Goal: Task Accomplishment & Management: Use online tool/utility

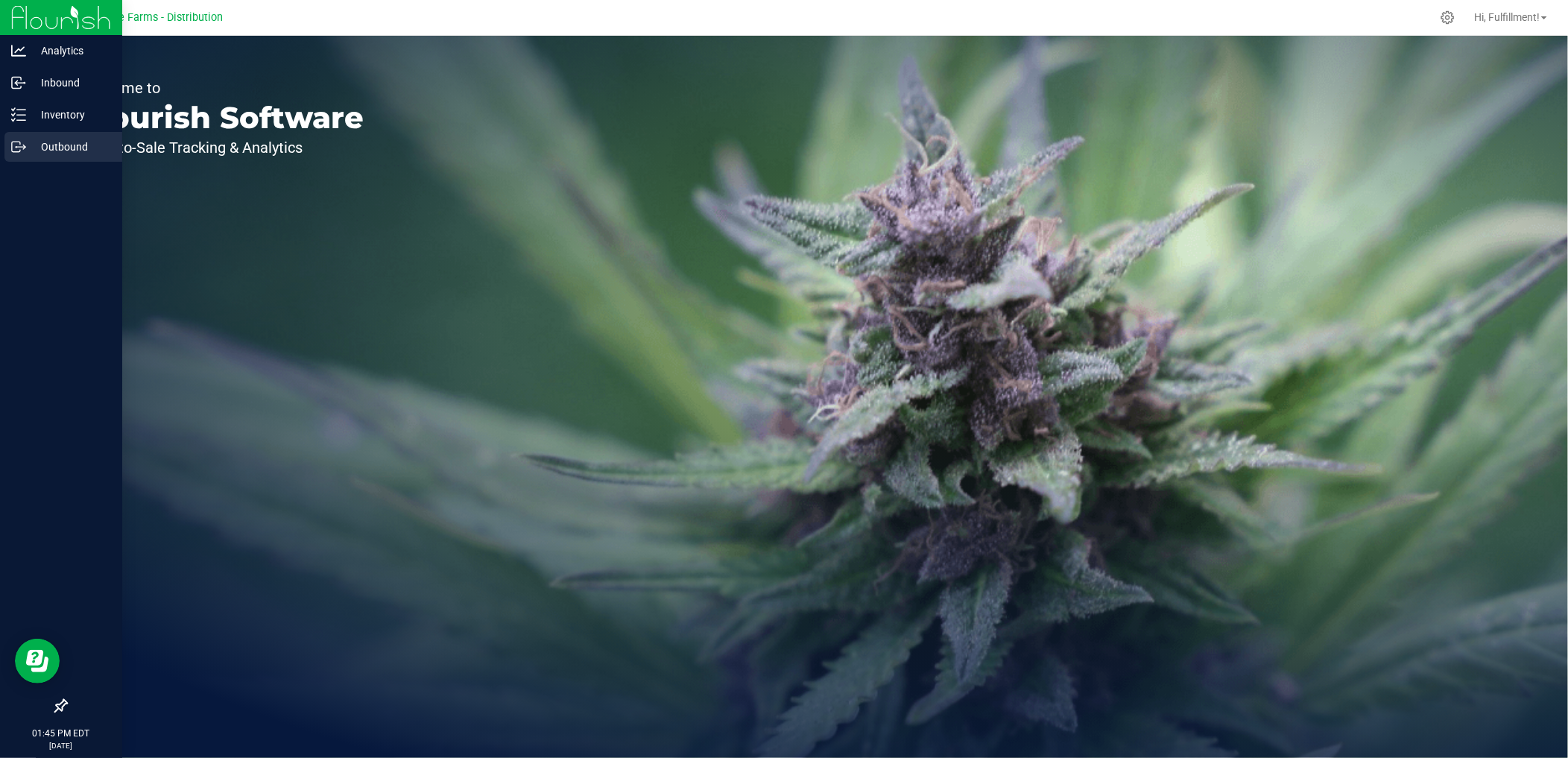
click at [63, 138] on p "Outbound" at bounding box center [70, 147] width 89 height 18
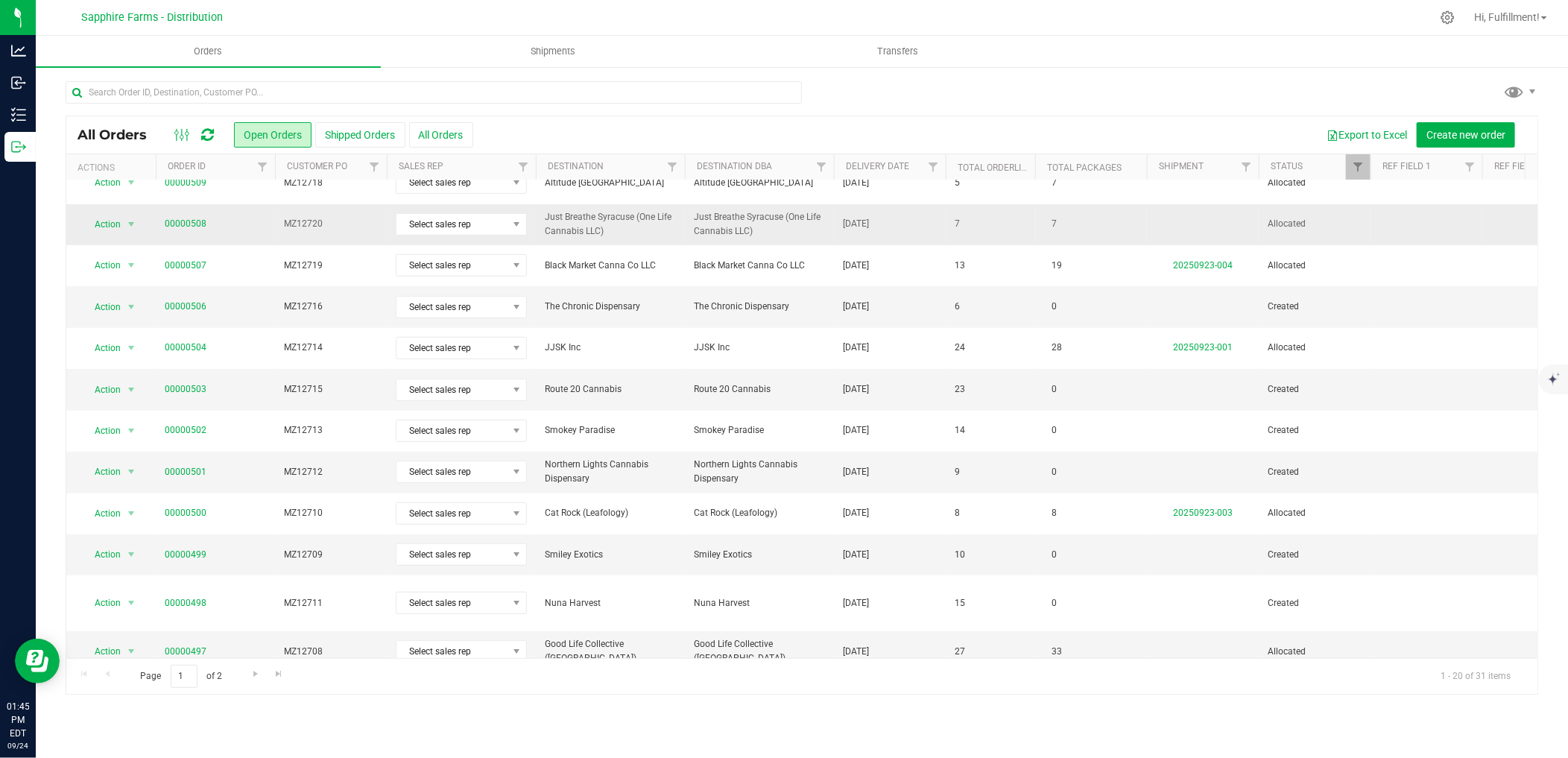
scroll to position [361, 0]
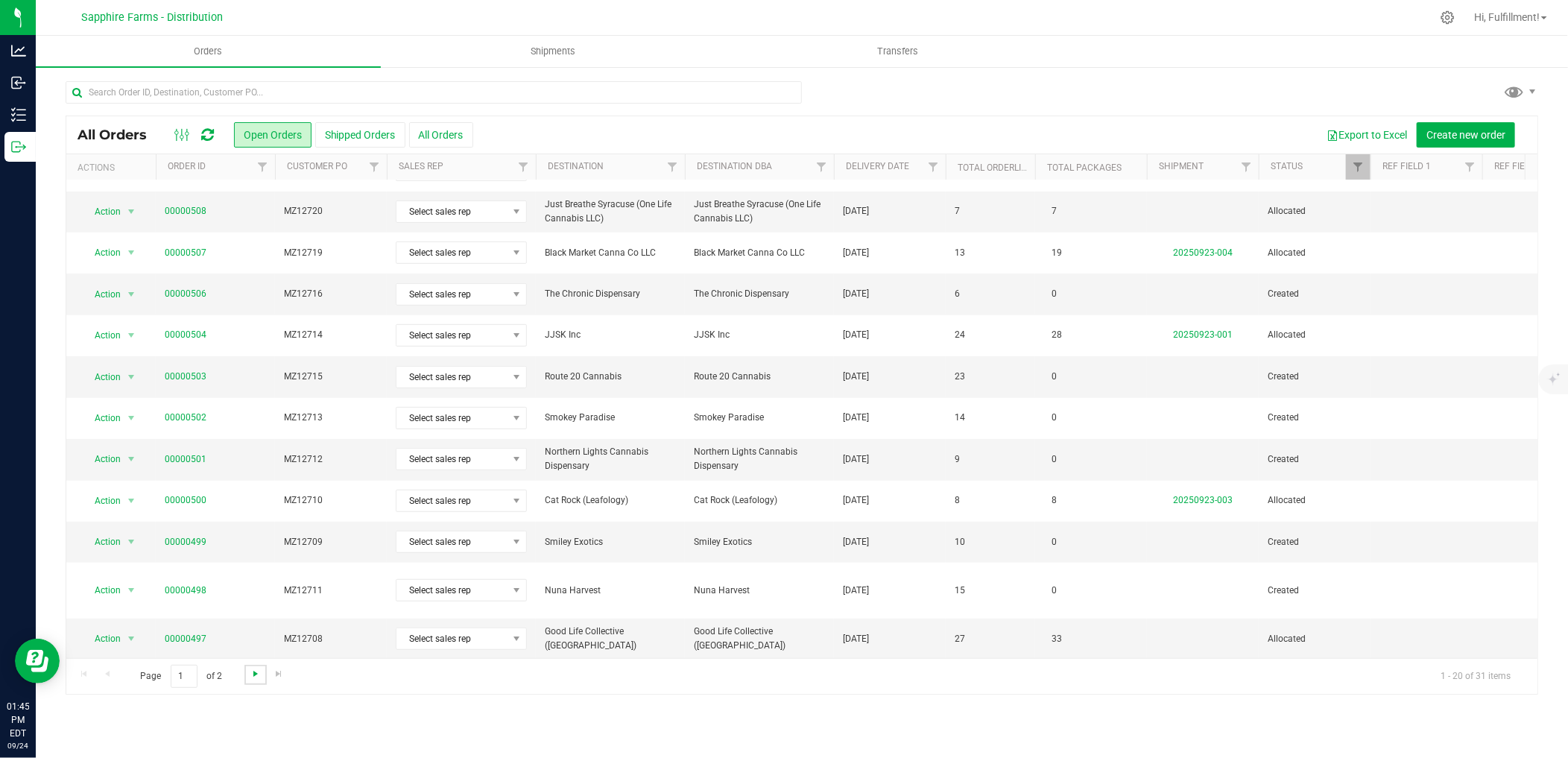
click at [255, 672] on span "Go to the next page" at bounding box center [256, 673] width 12 height 12
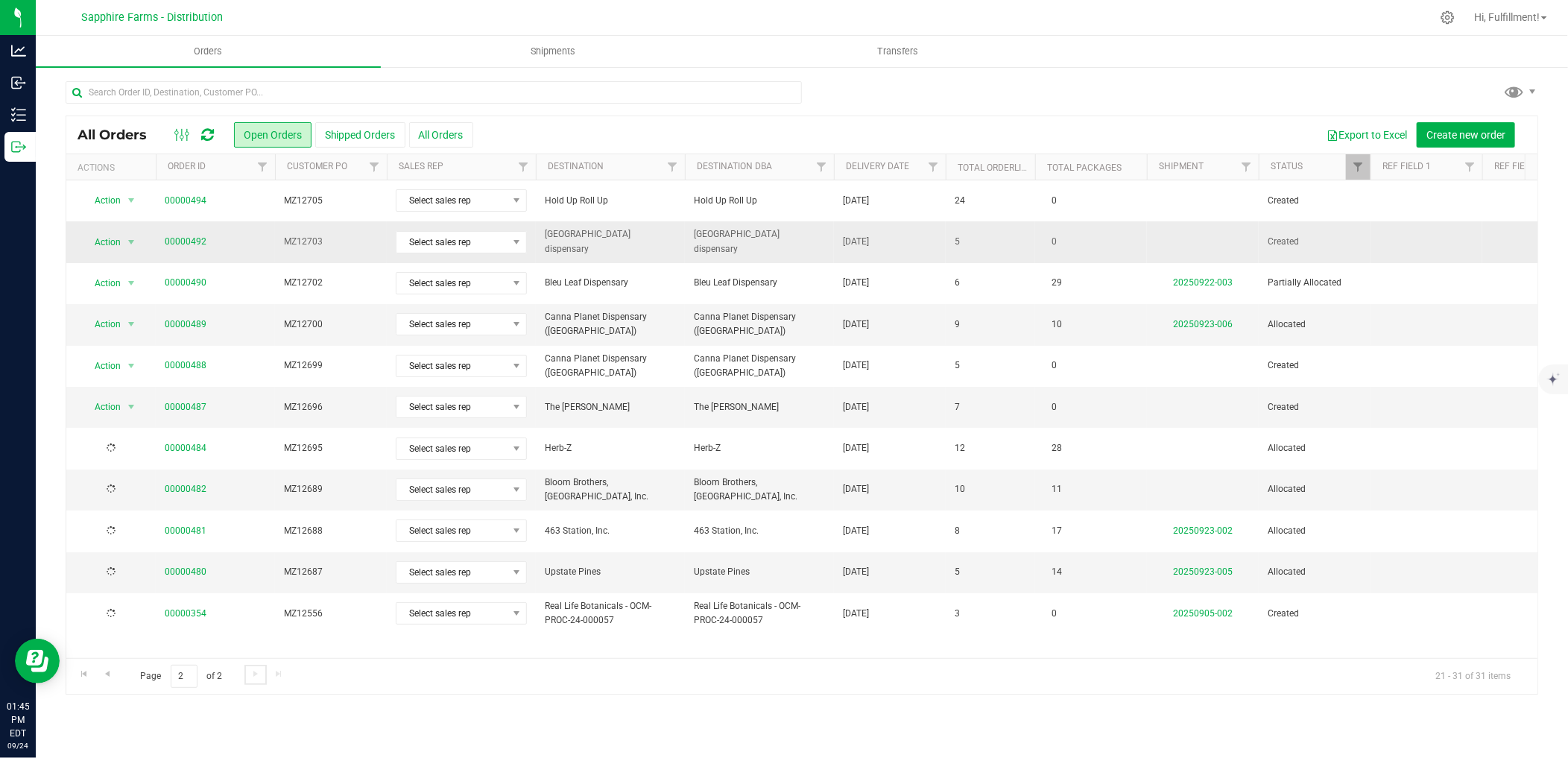
scroll to position [0, 0]
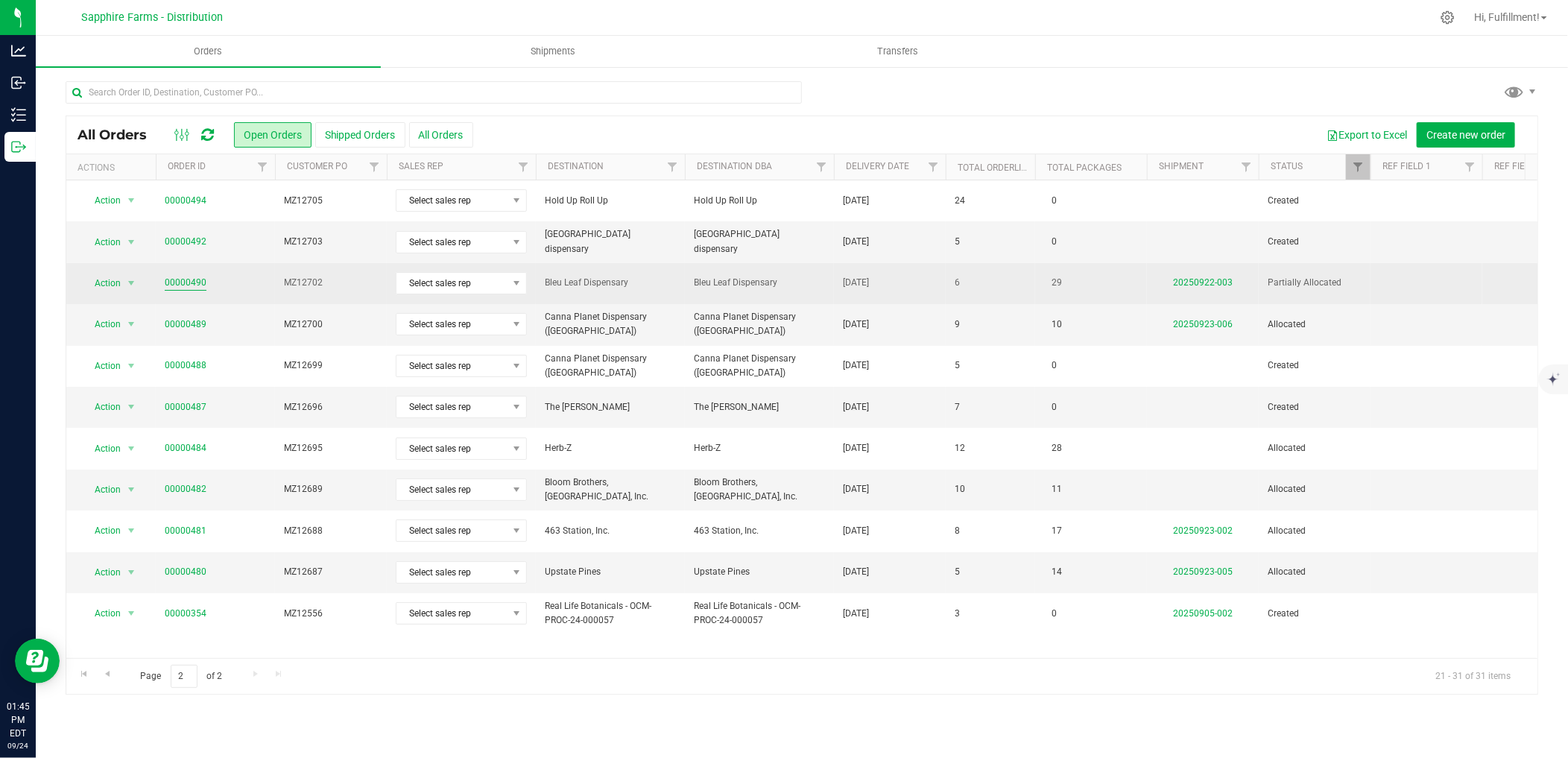
click at [198, 281] on link "00000490" at bounding box center [186, 282] width 42 height 14
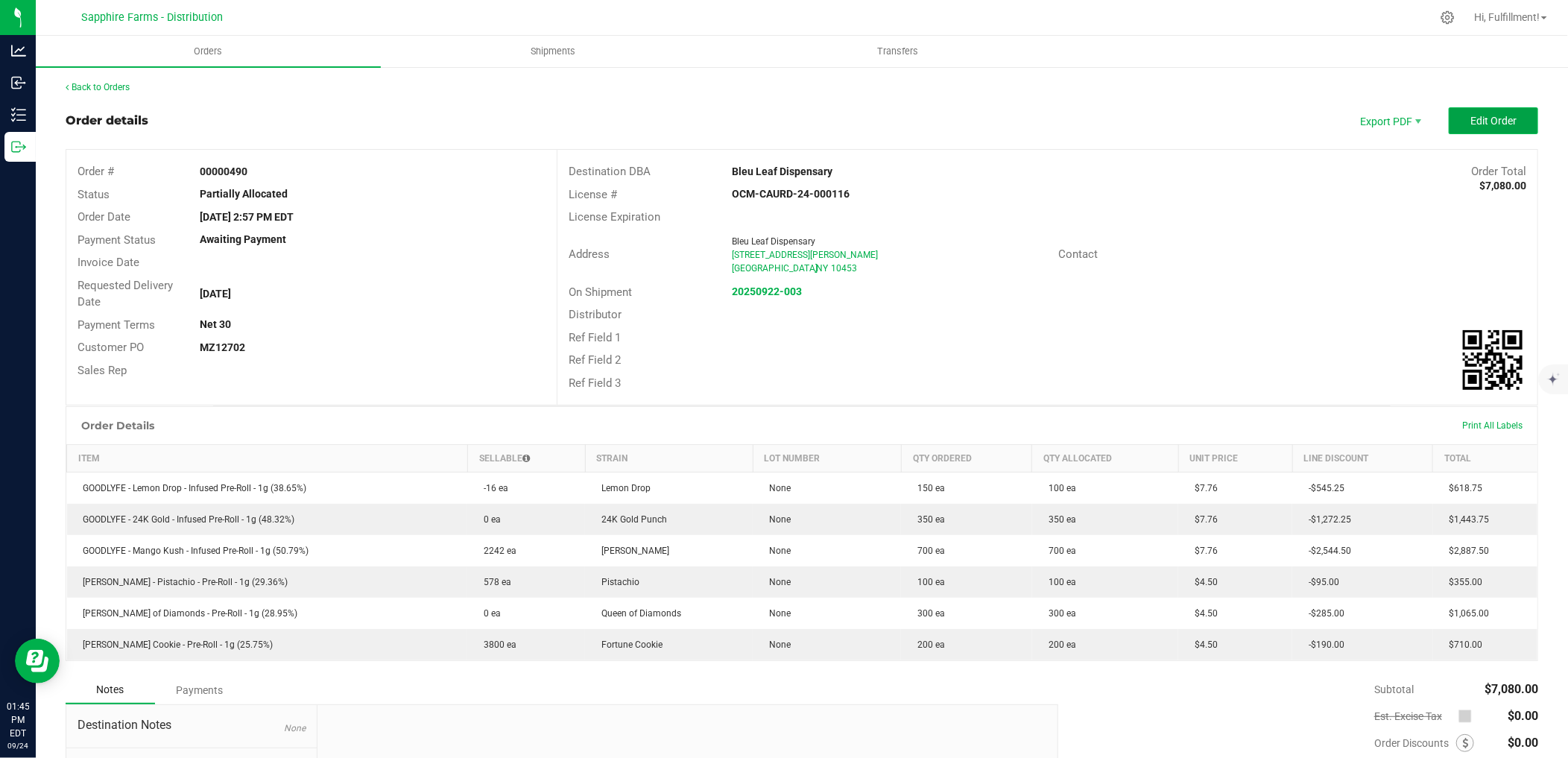
click at [1487, 117] on span "Edit Order" at bounding box center [1494, 120] width 46 height 12
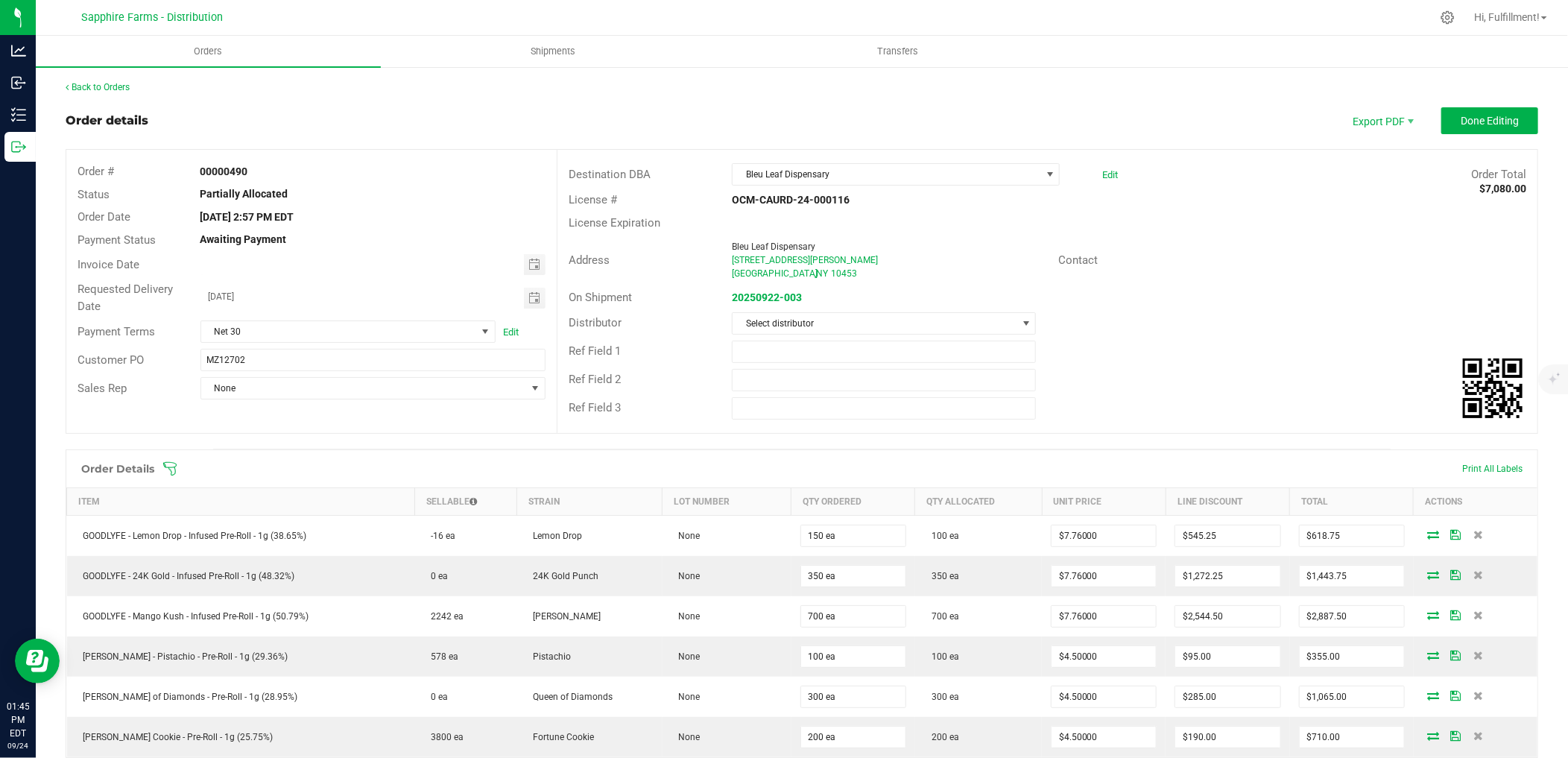
scroll to position [83, 0]
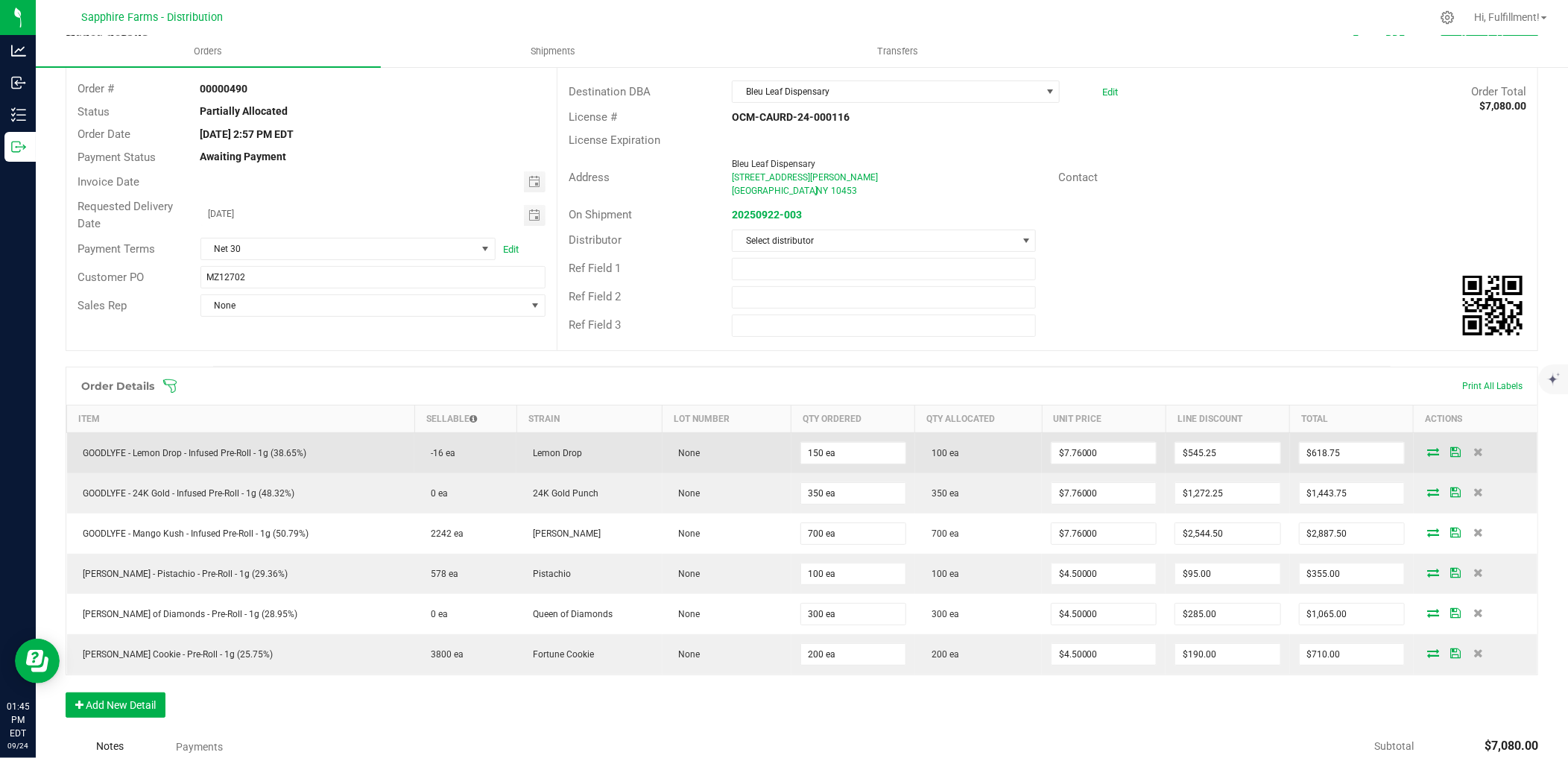
click at [1428, 454] on icon at bounding box center [1434, 451] width 12 height 9
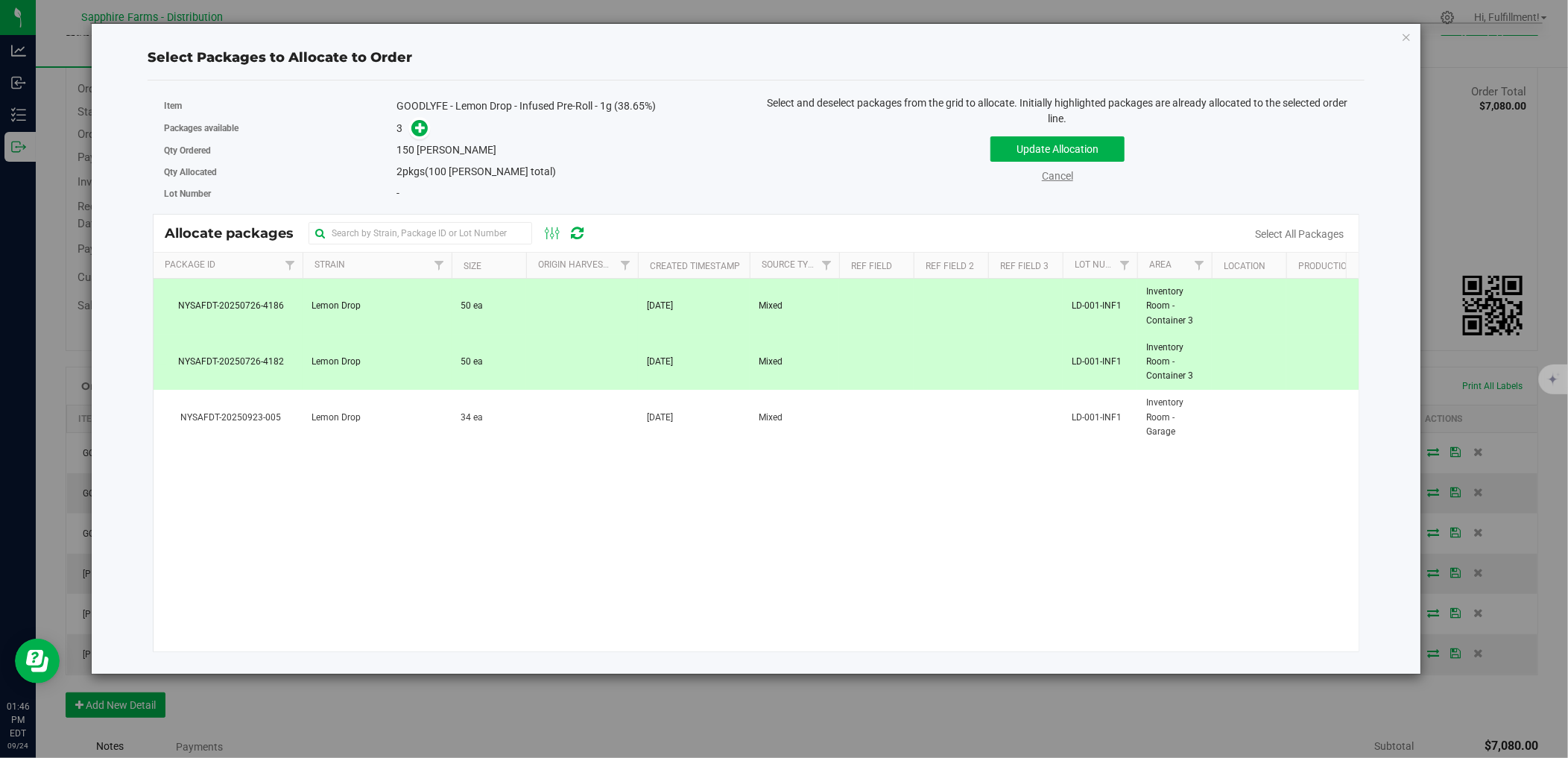
click at [1058, 179] on link "Cancel" at bounding box center [1058, 176] width 31 height 12
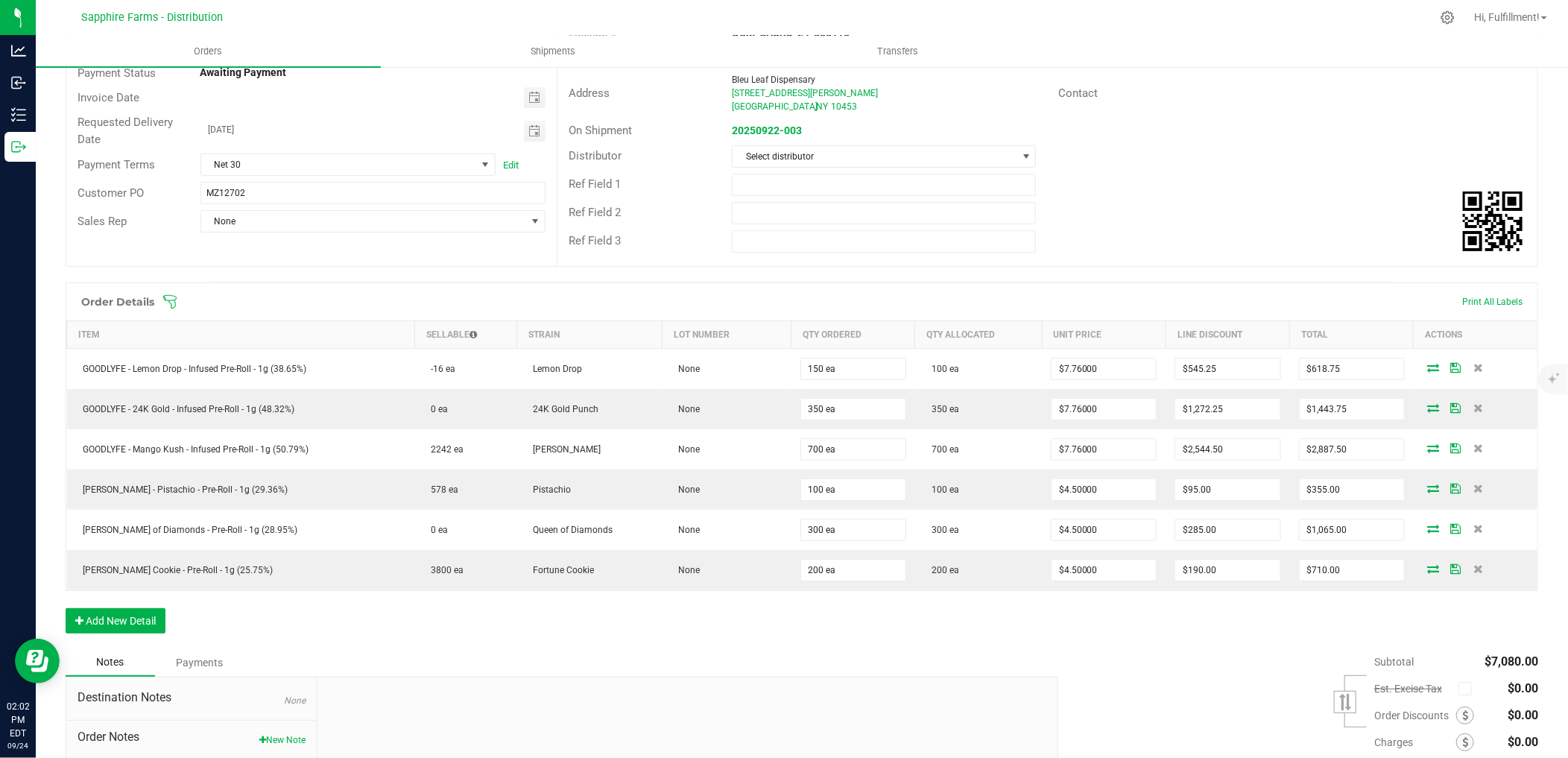
scroll to position [0, 0]
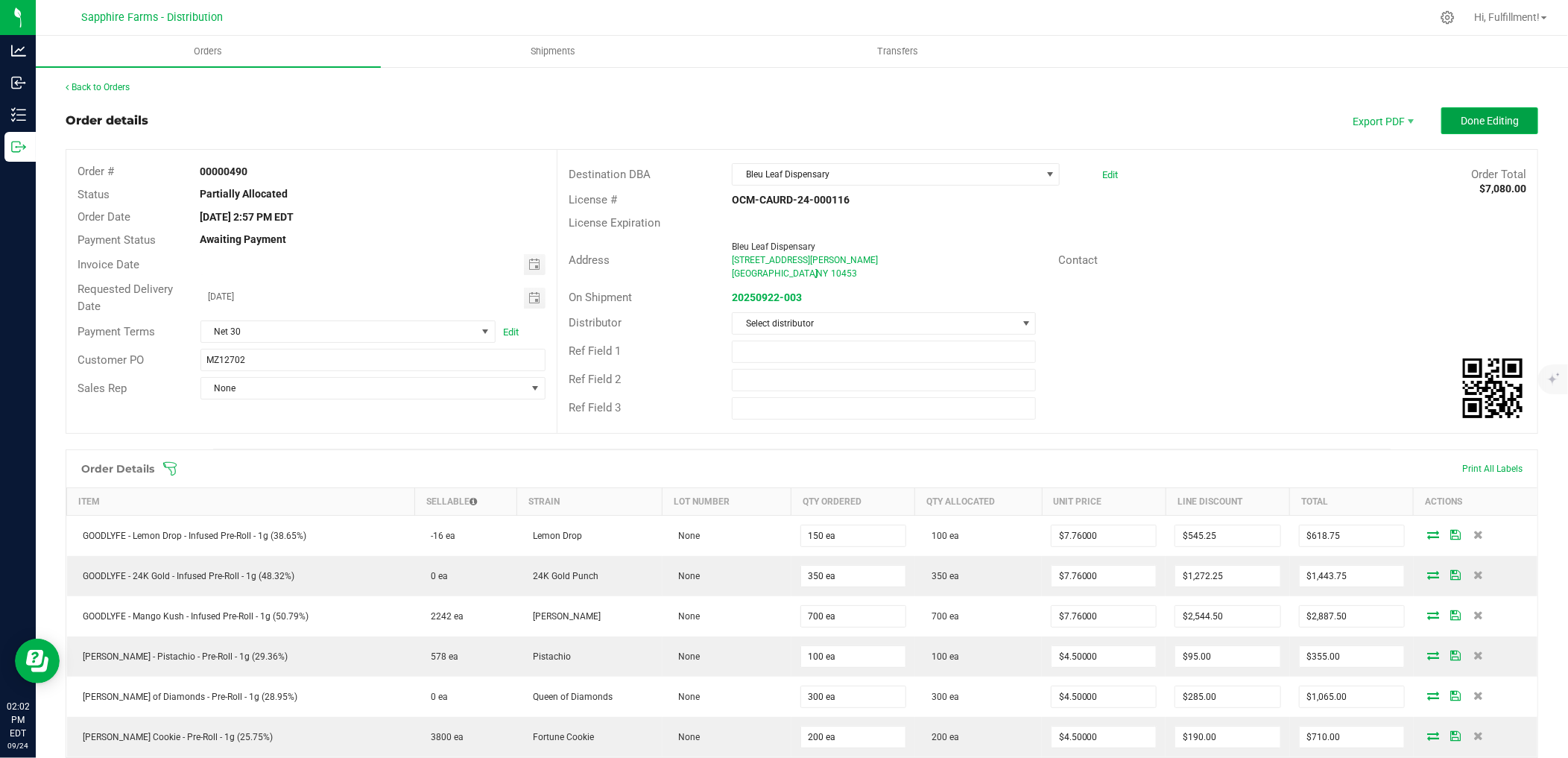
click at [1461, 114] on span "Done Editing" at bounding box center [1490, 120] width 58 height 12
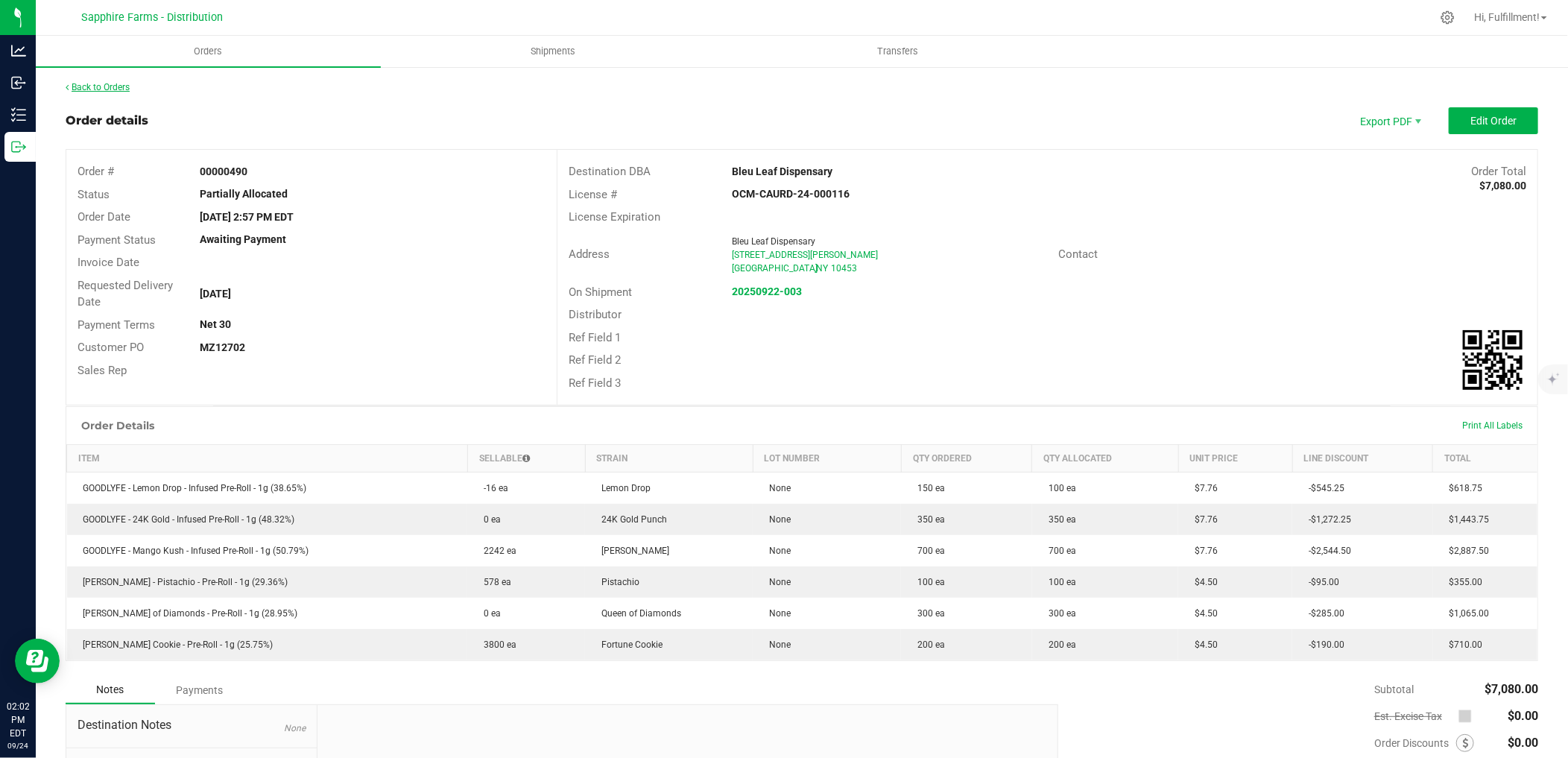
click at [119, 85] on link "Back to Orders" at bounding box center [98, 88] width 64 height 10
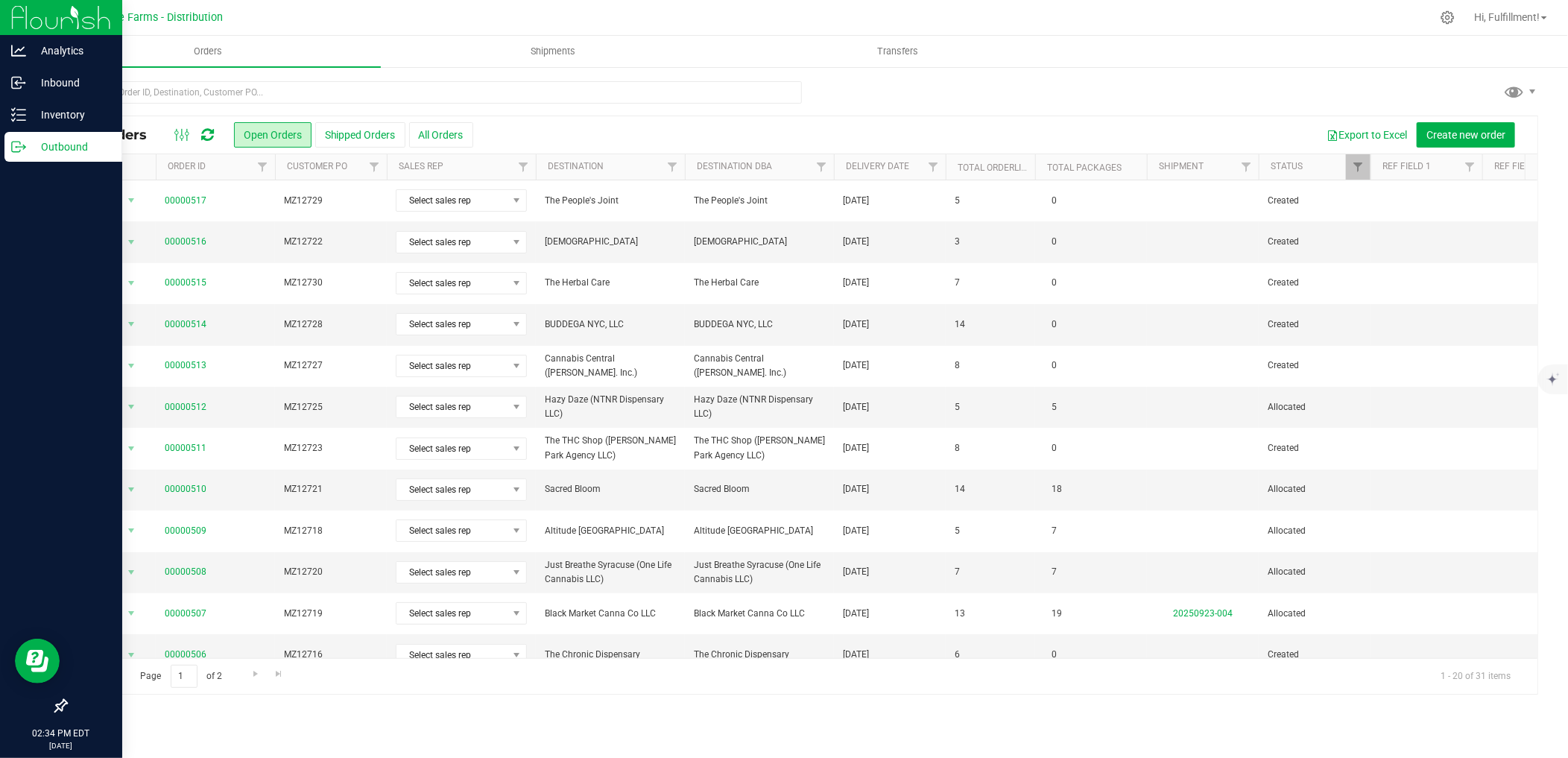
click at [43, 144] on p "Outbound" at bounding box center [70, 147] width 89 height 18
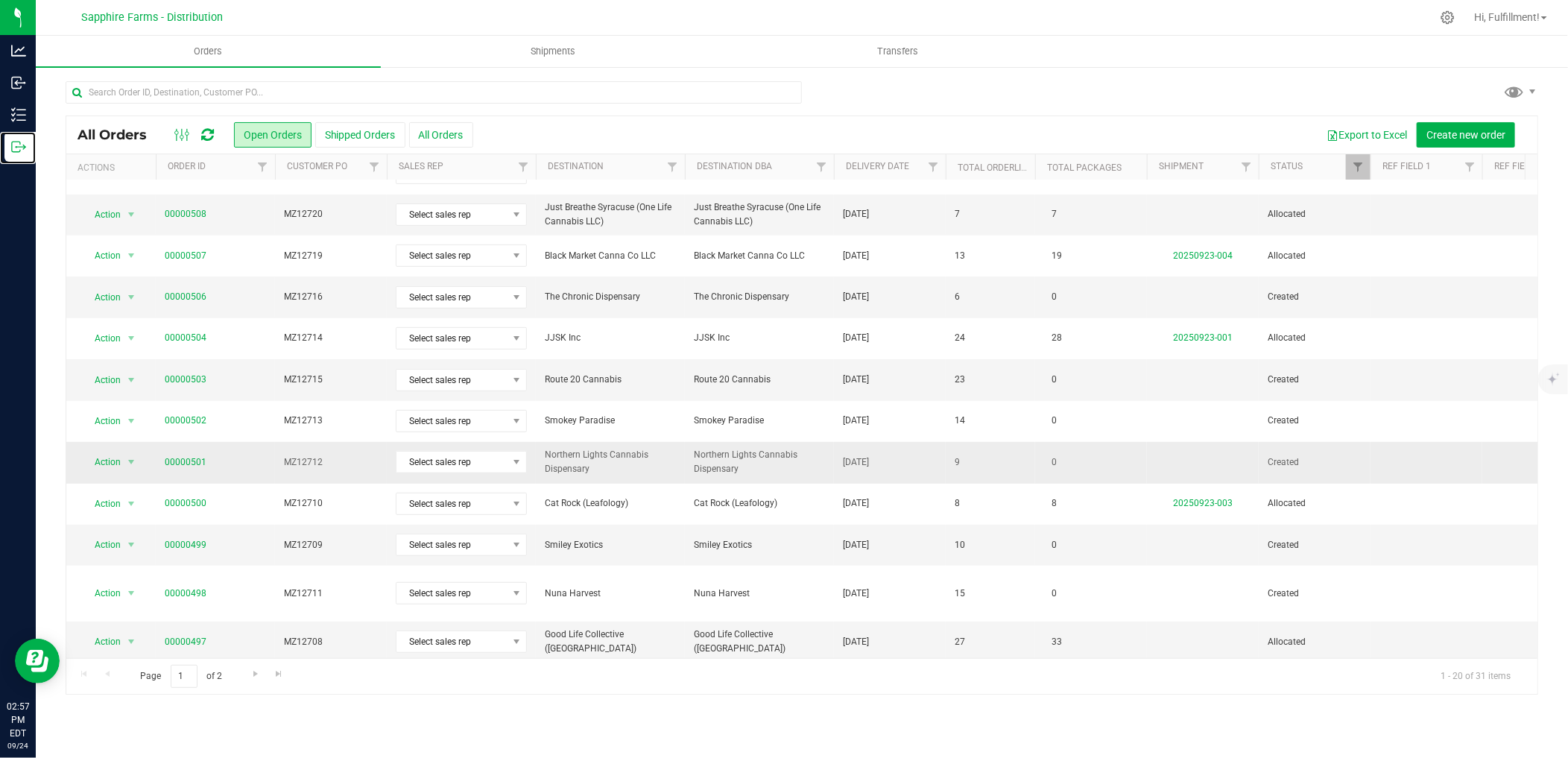
scroll to position [361, 0]
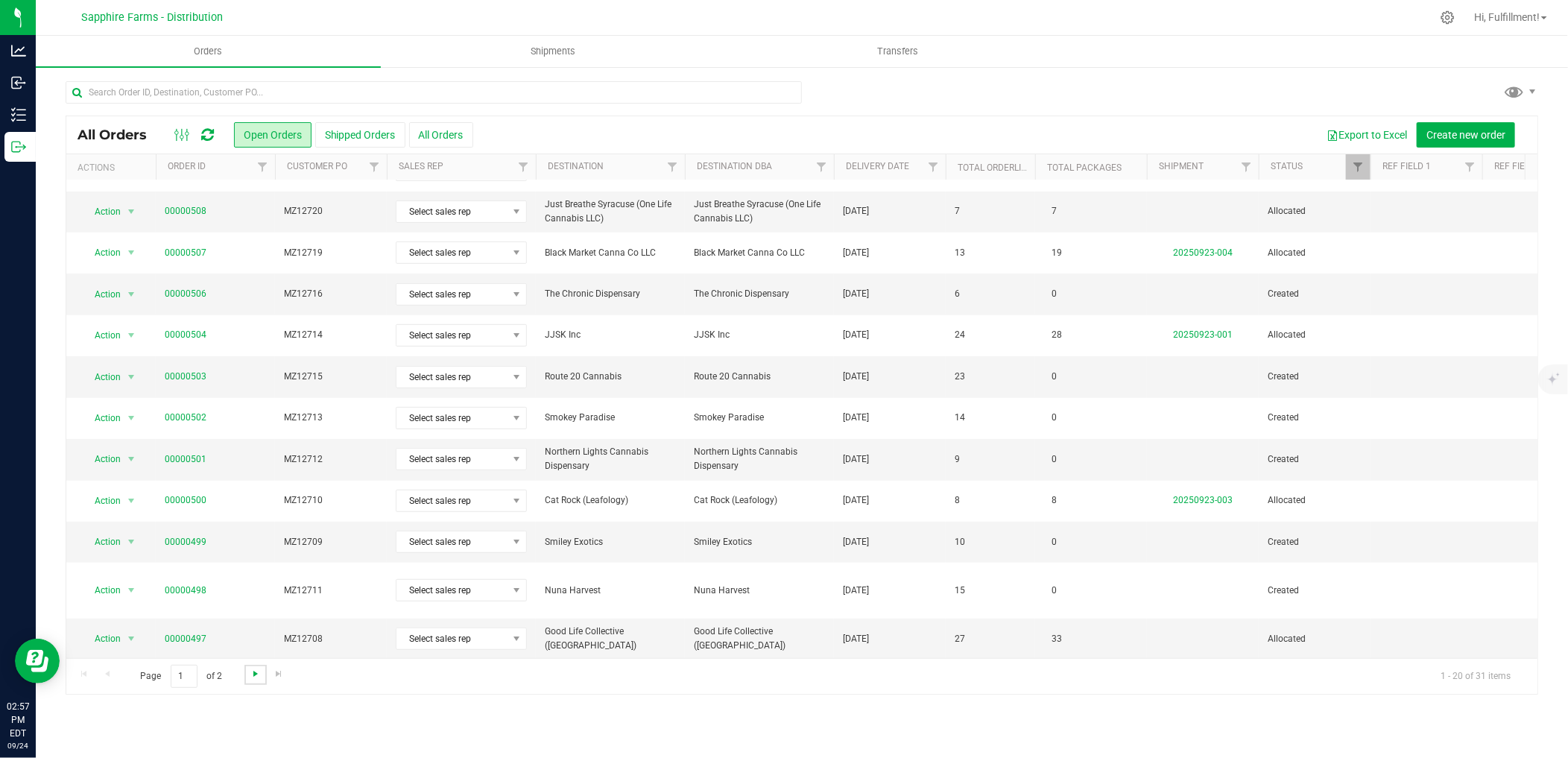
click at [254, 674] on span "Go to the next page" at bounding box center [256, 673] width 12 height 12
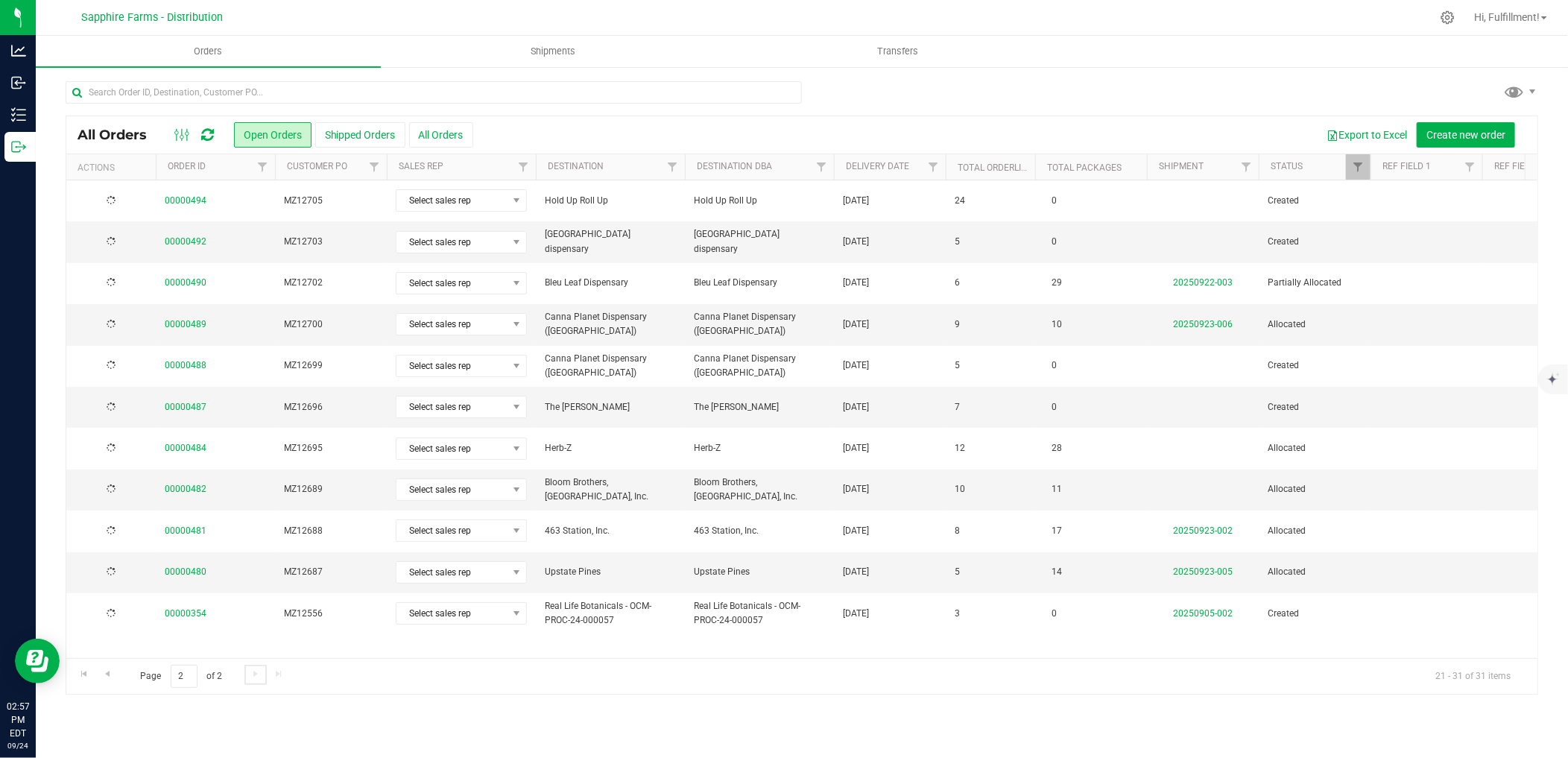
scroll to position [0, 0]
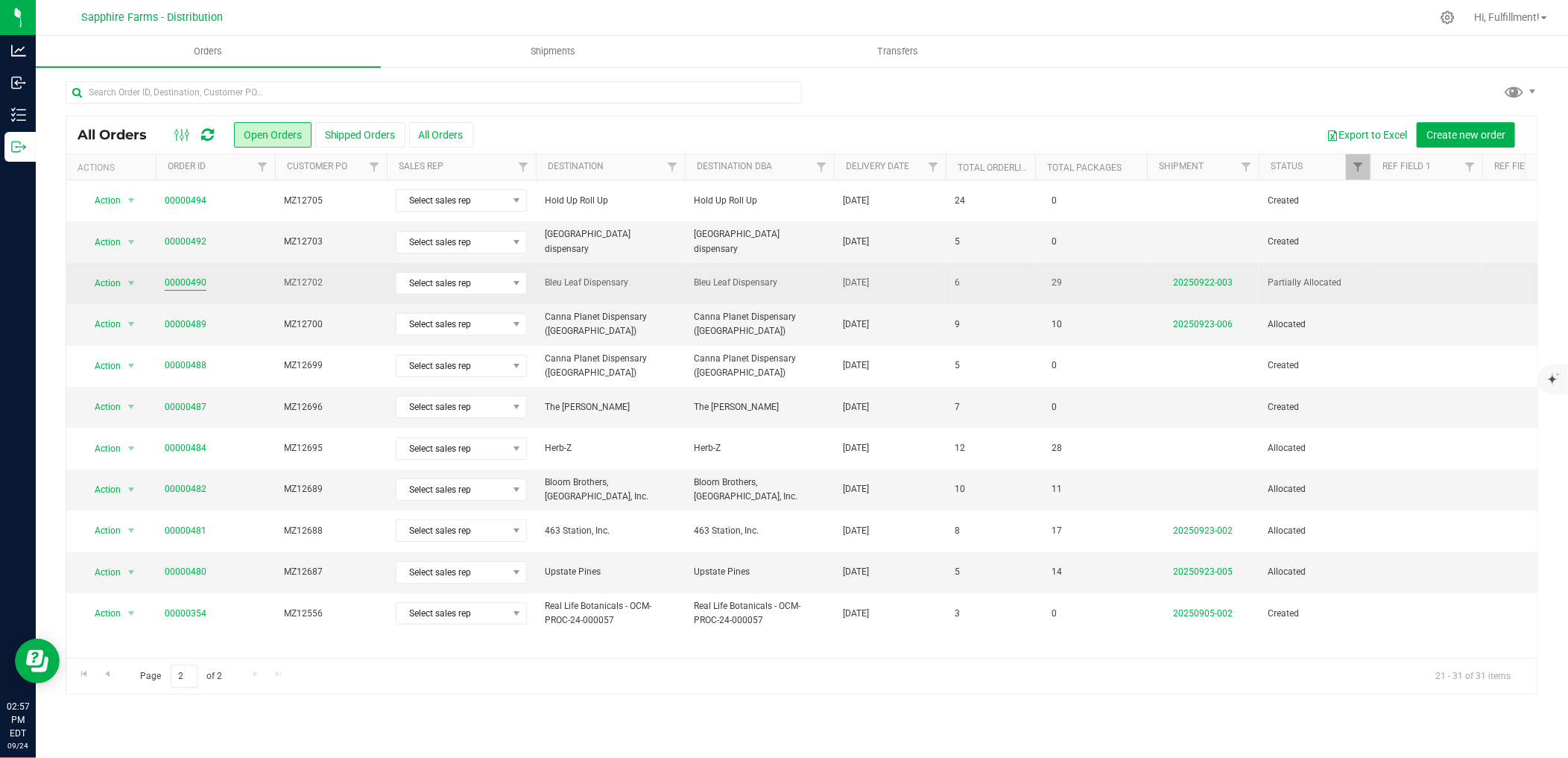
click at [196, 286] on link "00000490" at bounding box center [186, 282] width 42 height 14
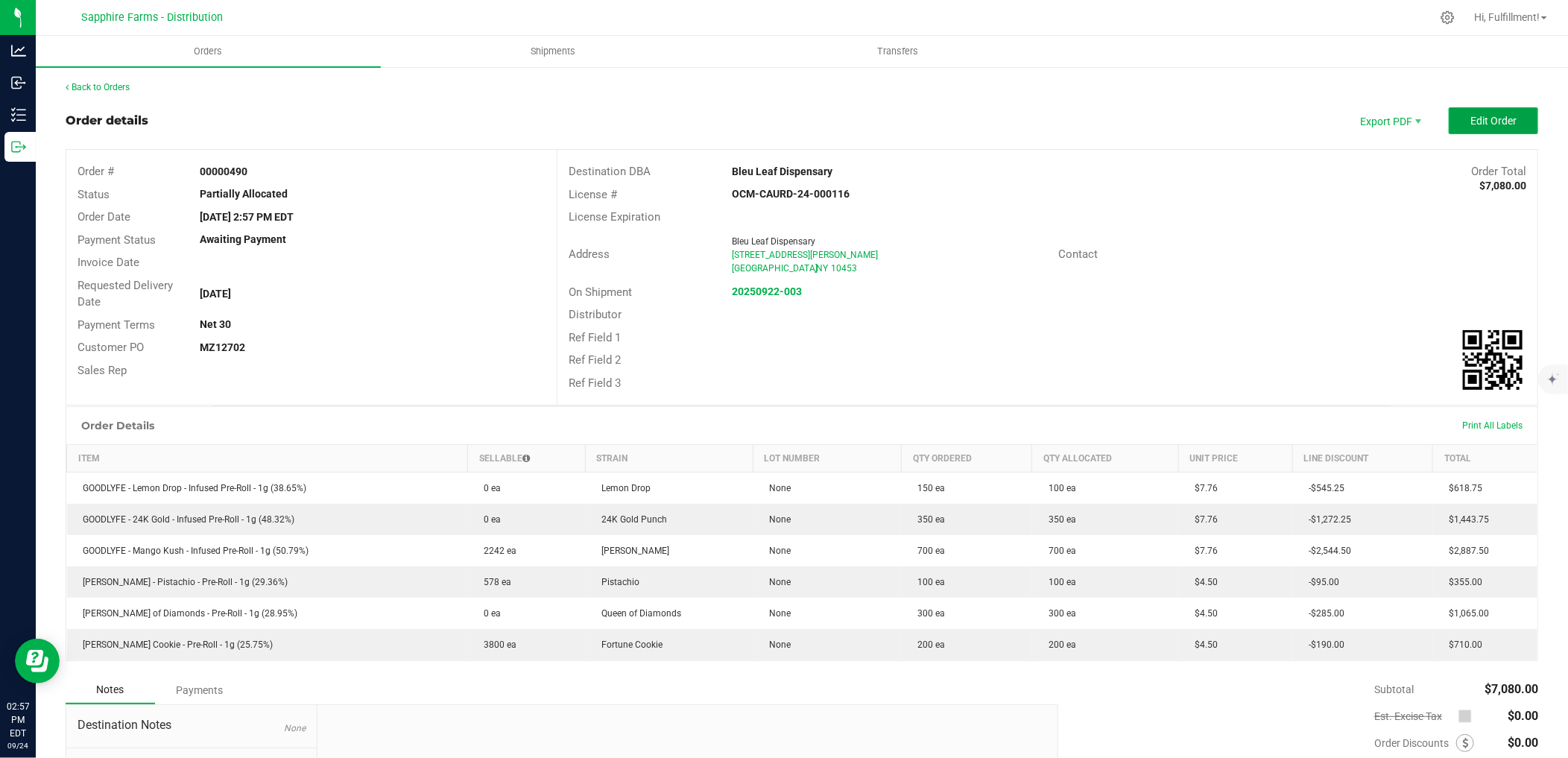
click at [1502, 114] on span "Edit Order" at bounding box center [1494, 120] width 46 height 12
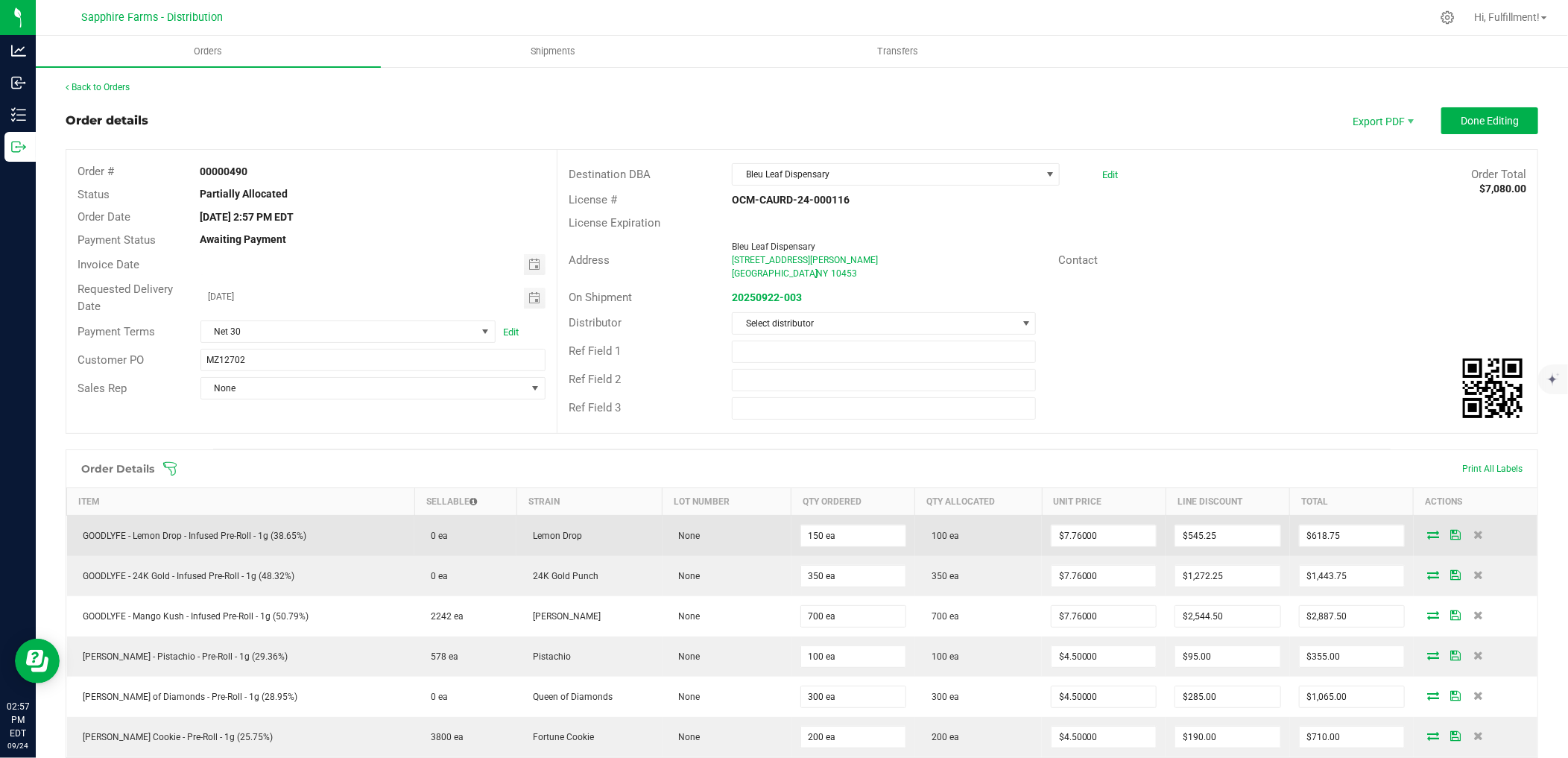
click at [1428, 532] on icon at bounding box center [1434, 534] width 12 height 9
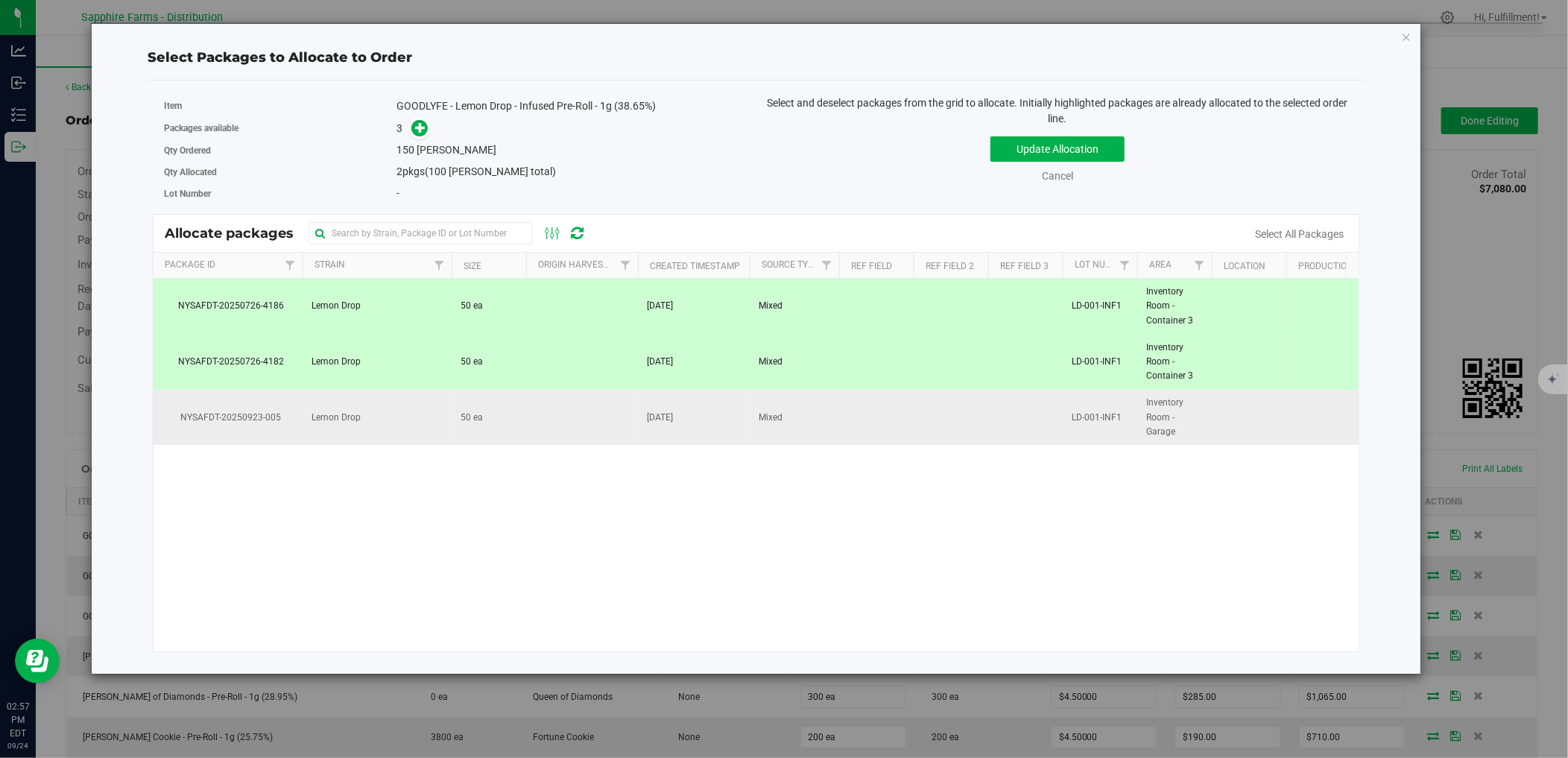
click at [988, 415] on td at bounding box center [1025, 418] width 75 height 55
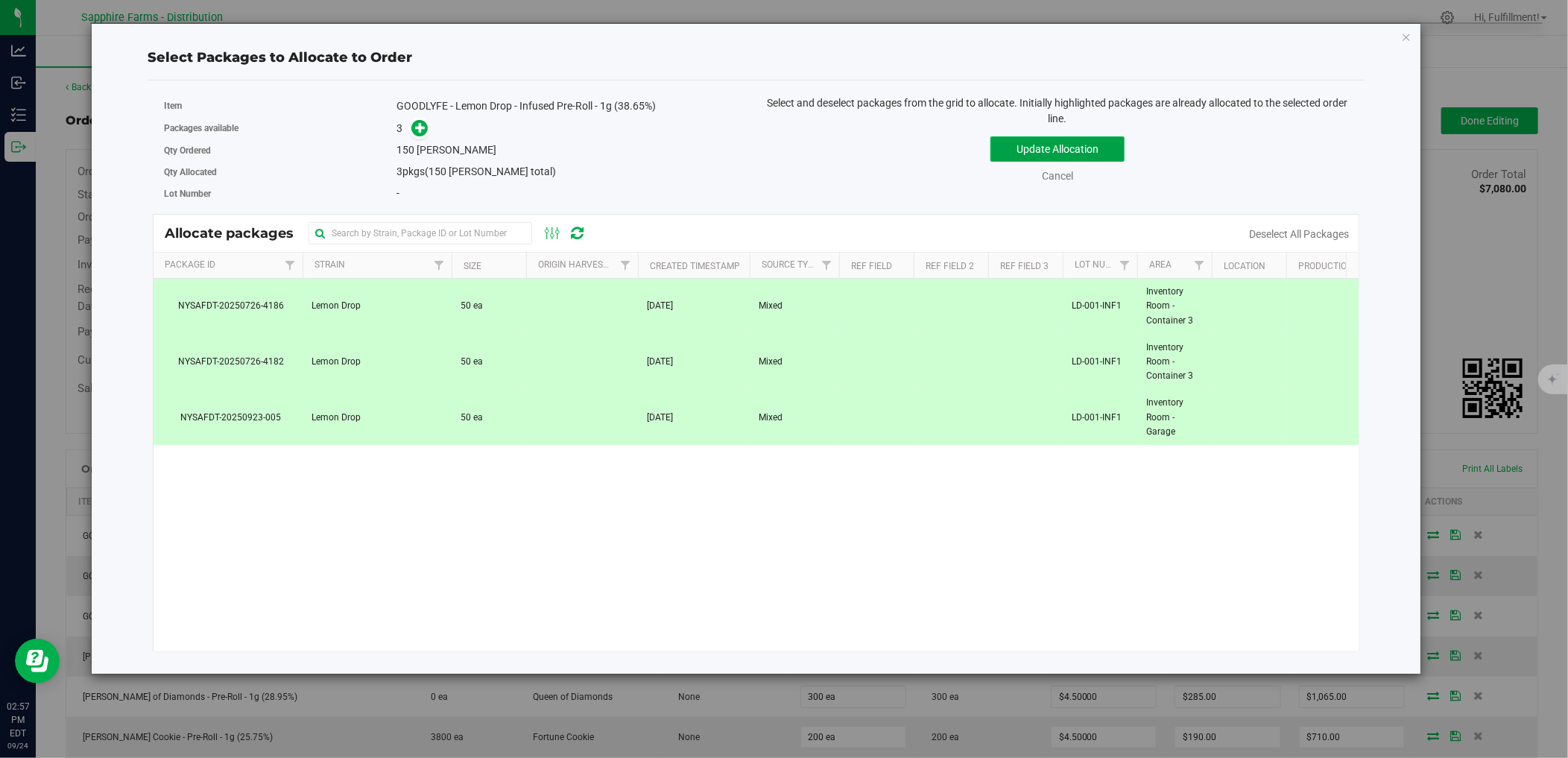
click at [1043, 143] on button "Update Allocation" at bounding box center [1057, 149] width 134 height 25
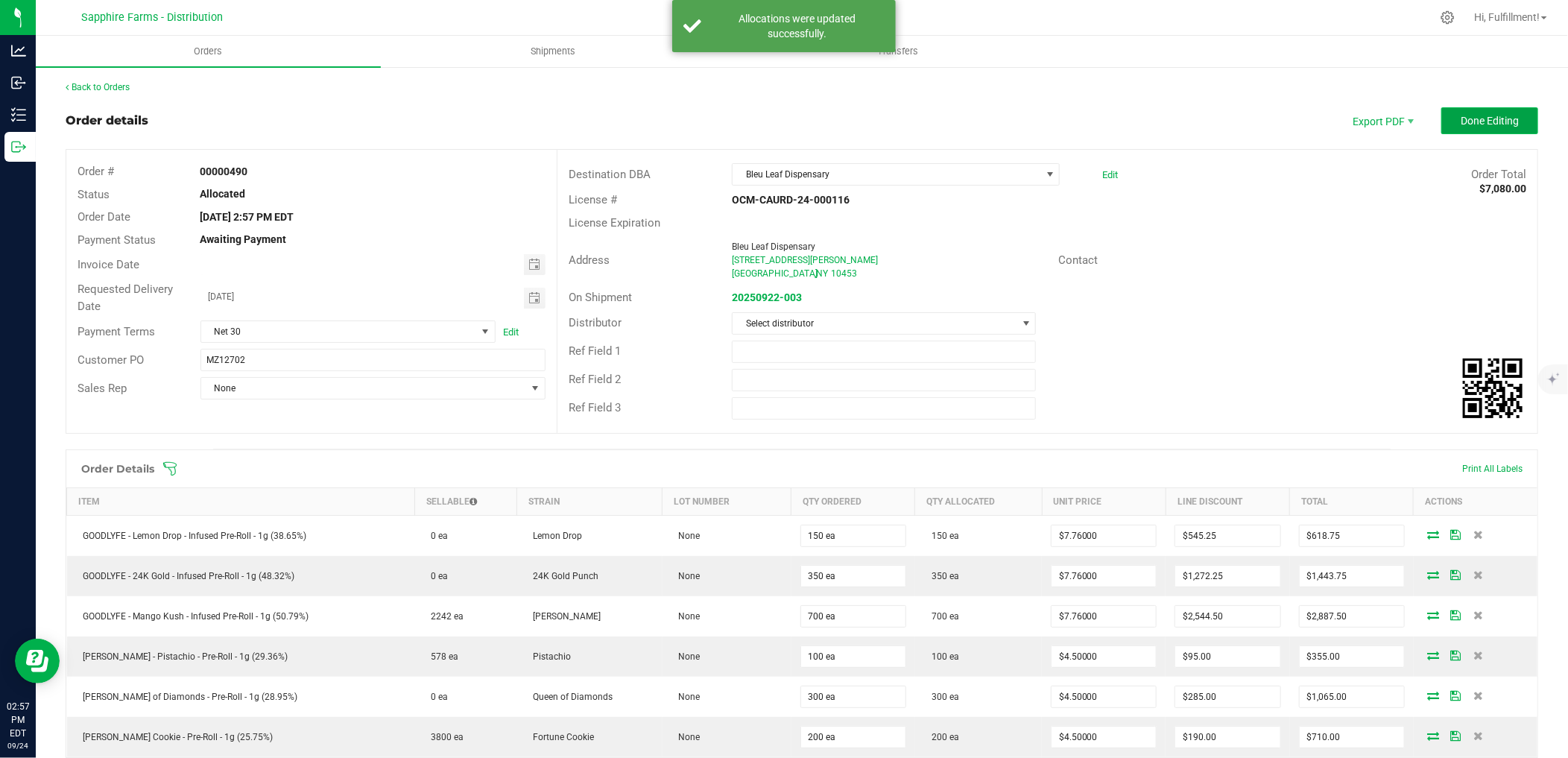
click at [1480, 117] on span "Done Editing" at bounding box center [1490, 120] width 58 height 12
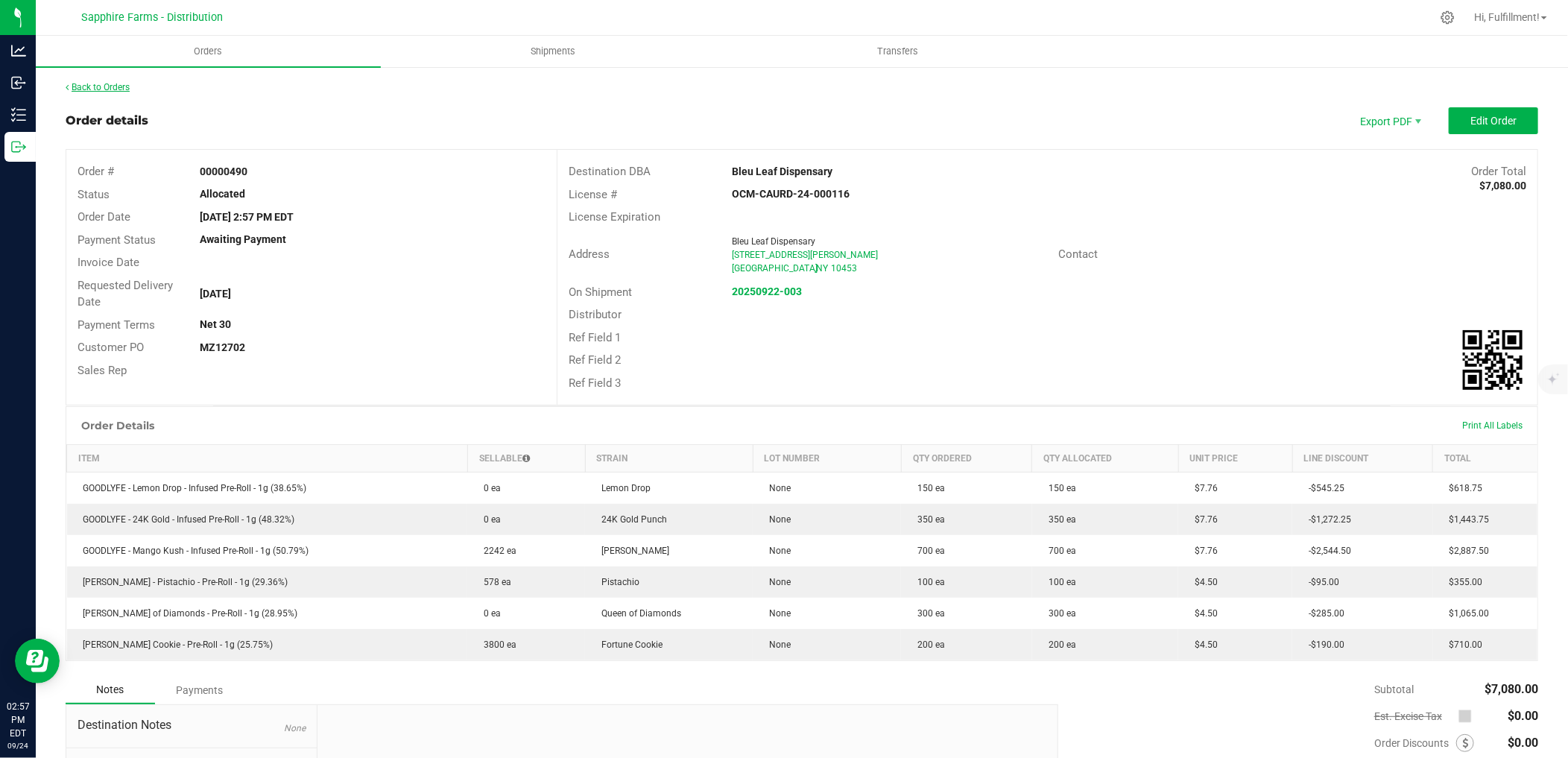
click at [125, 86] on link "Back to Orders" at bounding box center [98, 88] width 64 height 10
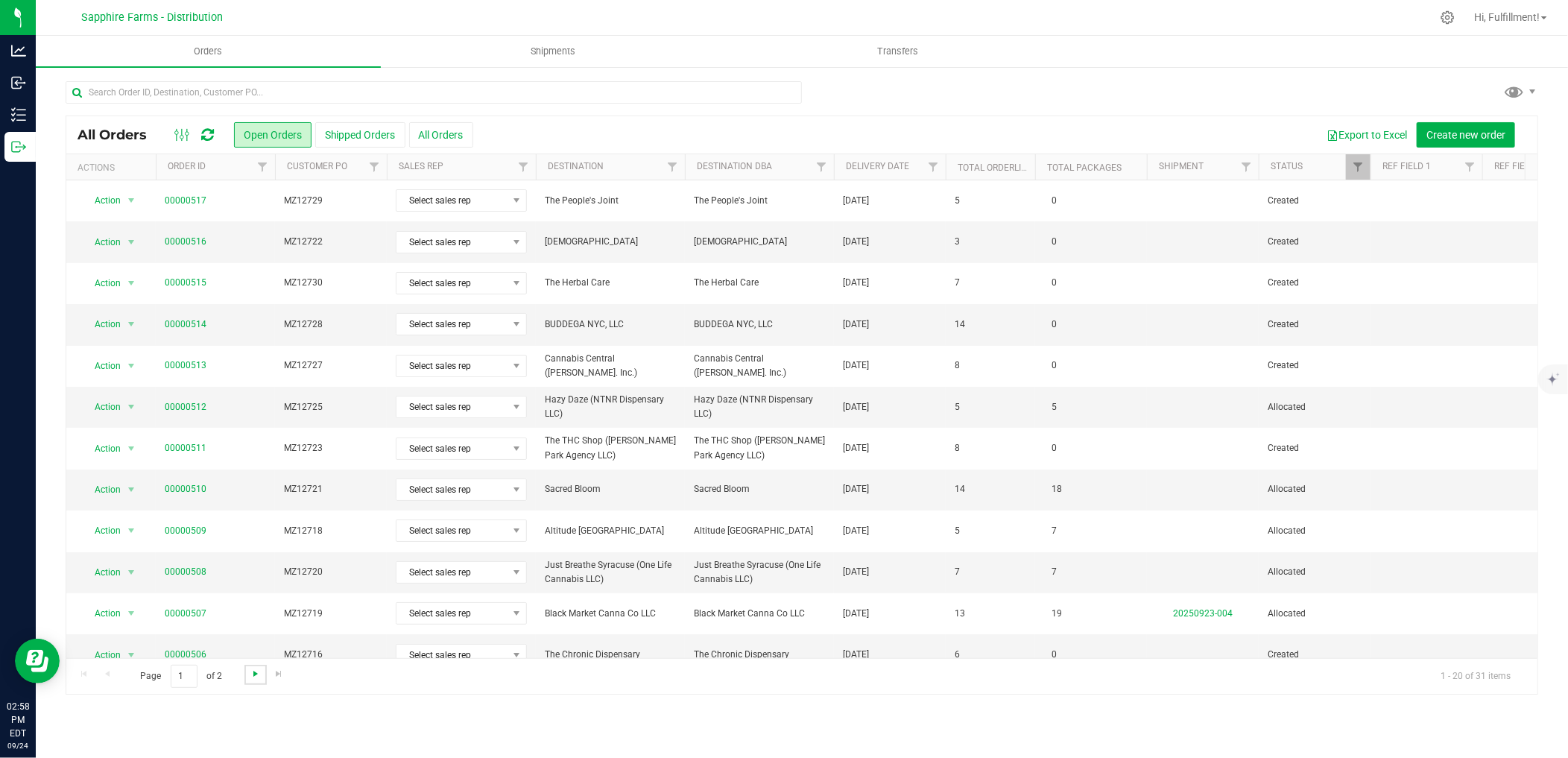
click at [256, 676] on span "Go to the next page" at bounding box center [256, 673] width 12 height 12
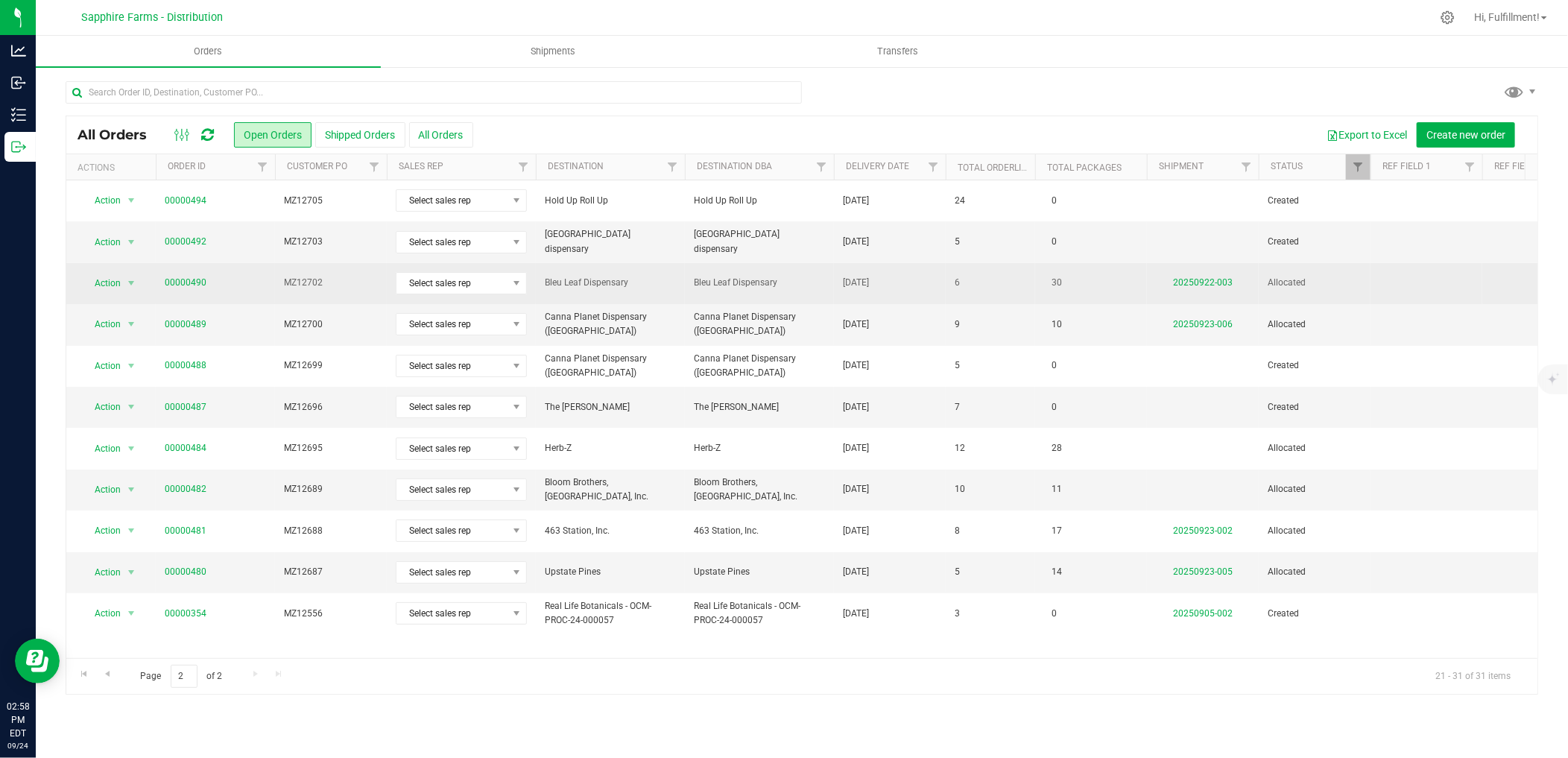
click at [334, 285] on span "MZ12702" at bounding box center [330, 282] width 94 height 14
click at [195, 284] on link "00000490" at bounding box center [186, 282] width 42 height 14
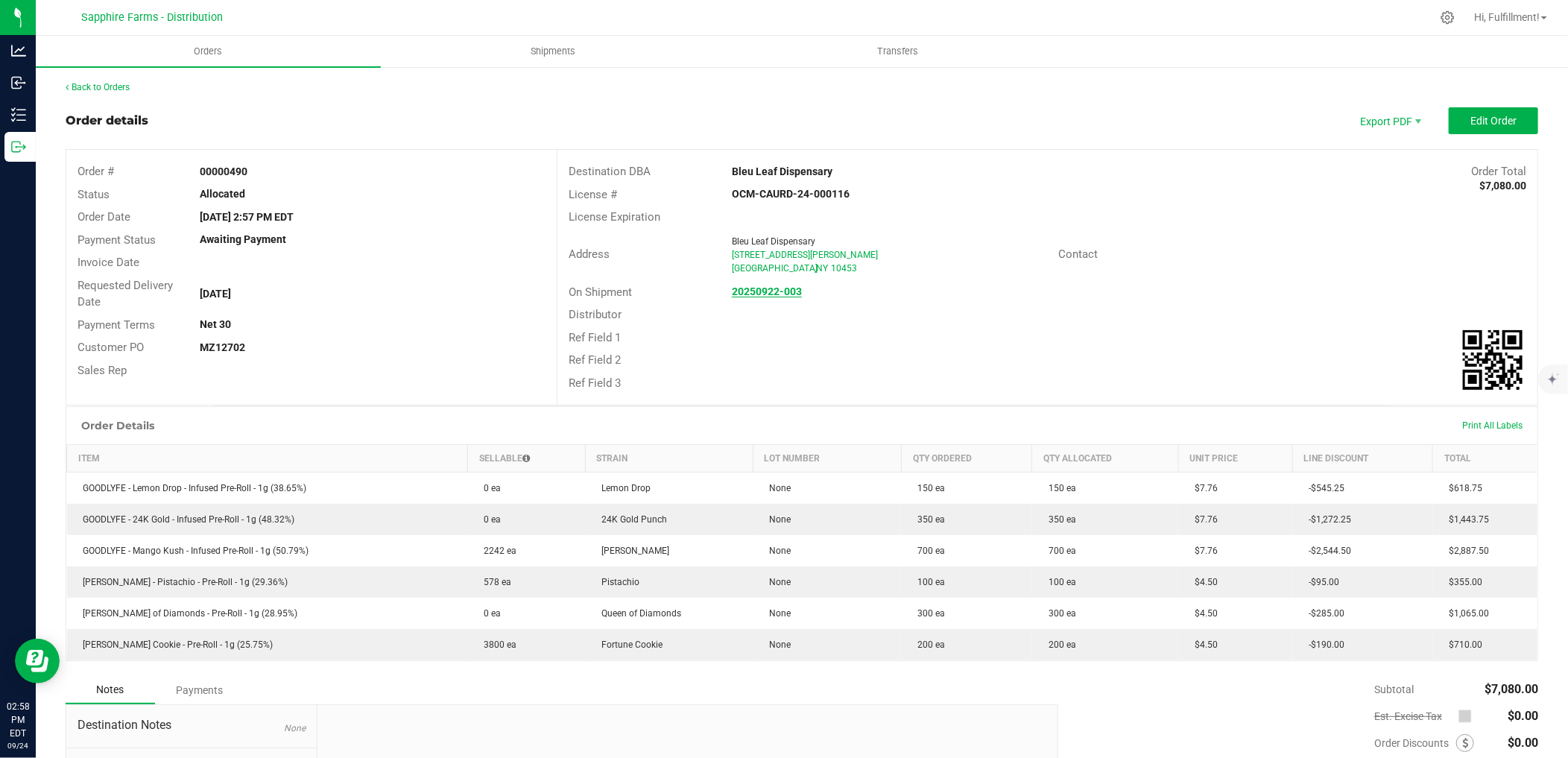
click at [760, 293] on strong "20250922-003" at bounding box center [767, 291] width 70 height 12
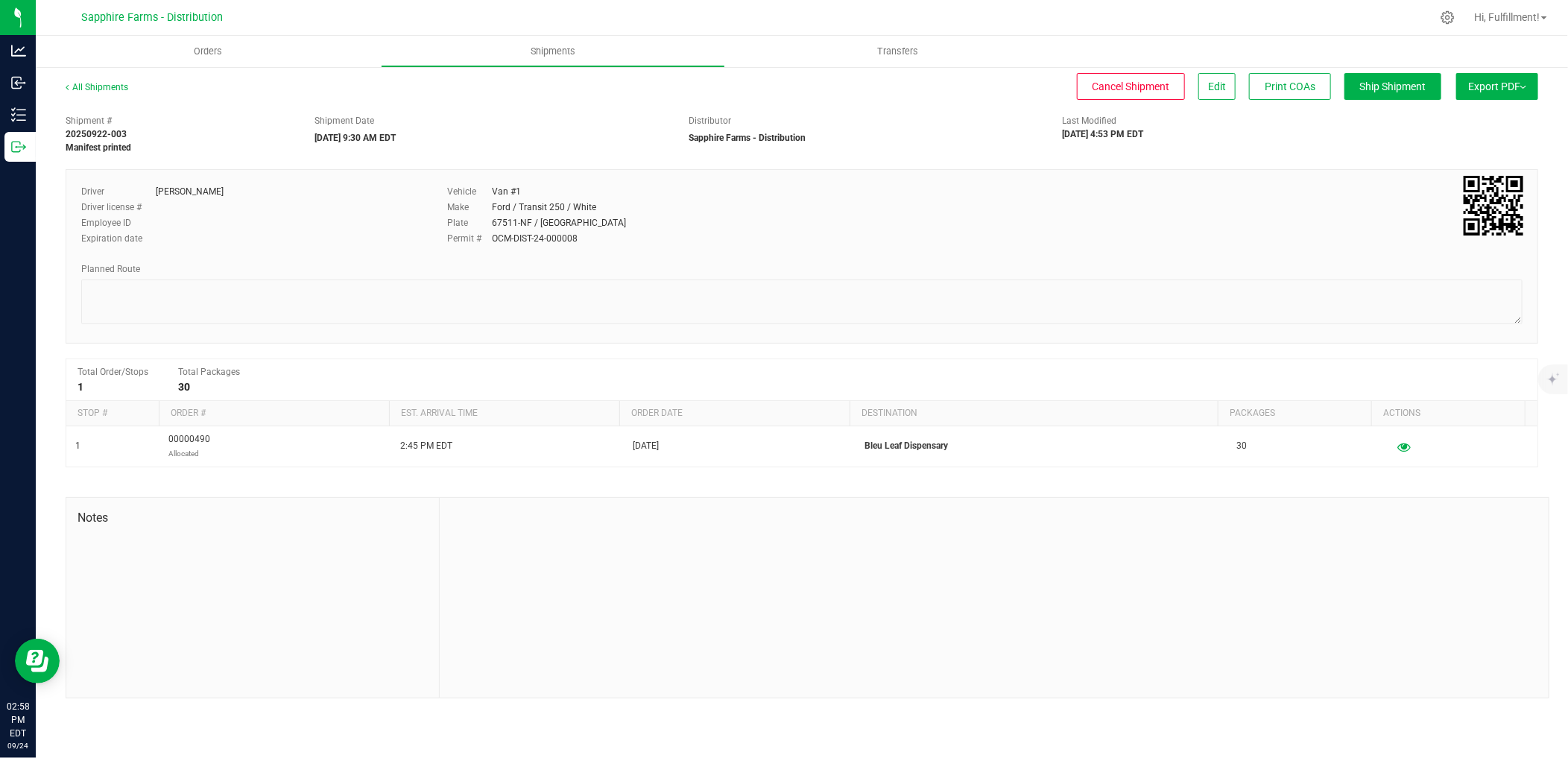
click at [1487, 85] on span "Export PDF" at bounding box center [1498, 87] width 58 height 12
click at [1481, 110] on li "Manifest by Package ID" at bounding box center [1492, 119] width 150 height 22
click at [1394, 87] on span "Ship Shipment" at bounding box center [1393, 87] width 67 height 12
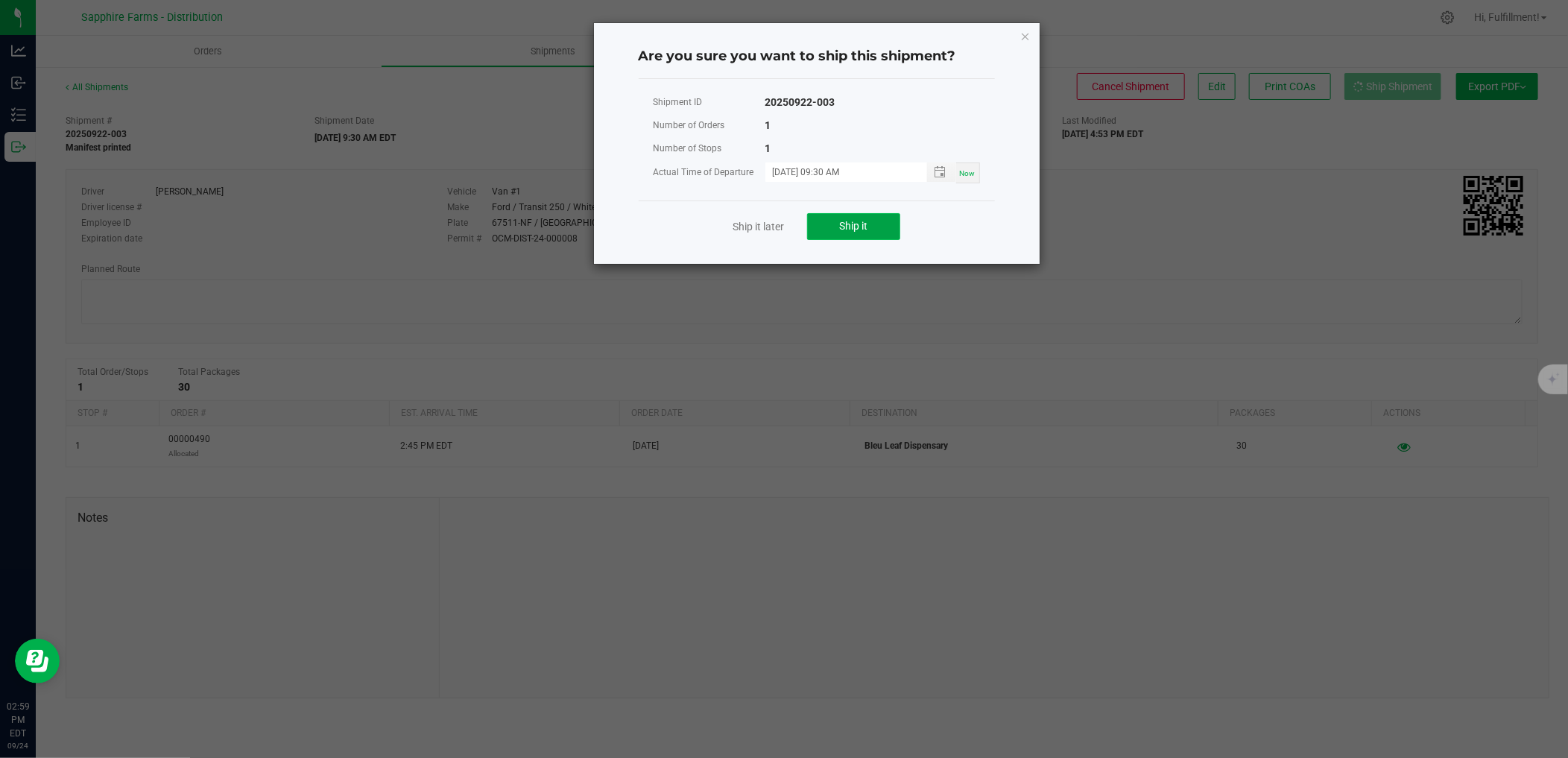
click at [879, 227] on button "Ship it" at bounding box center [853, 227] width 93 height 27
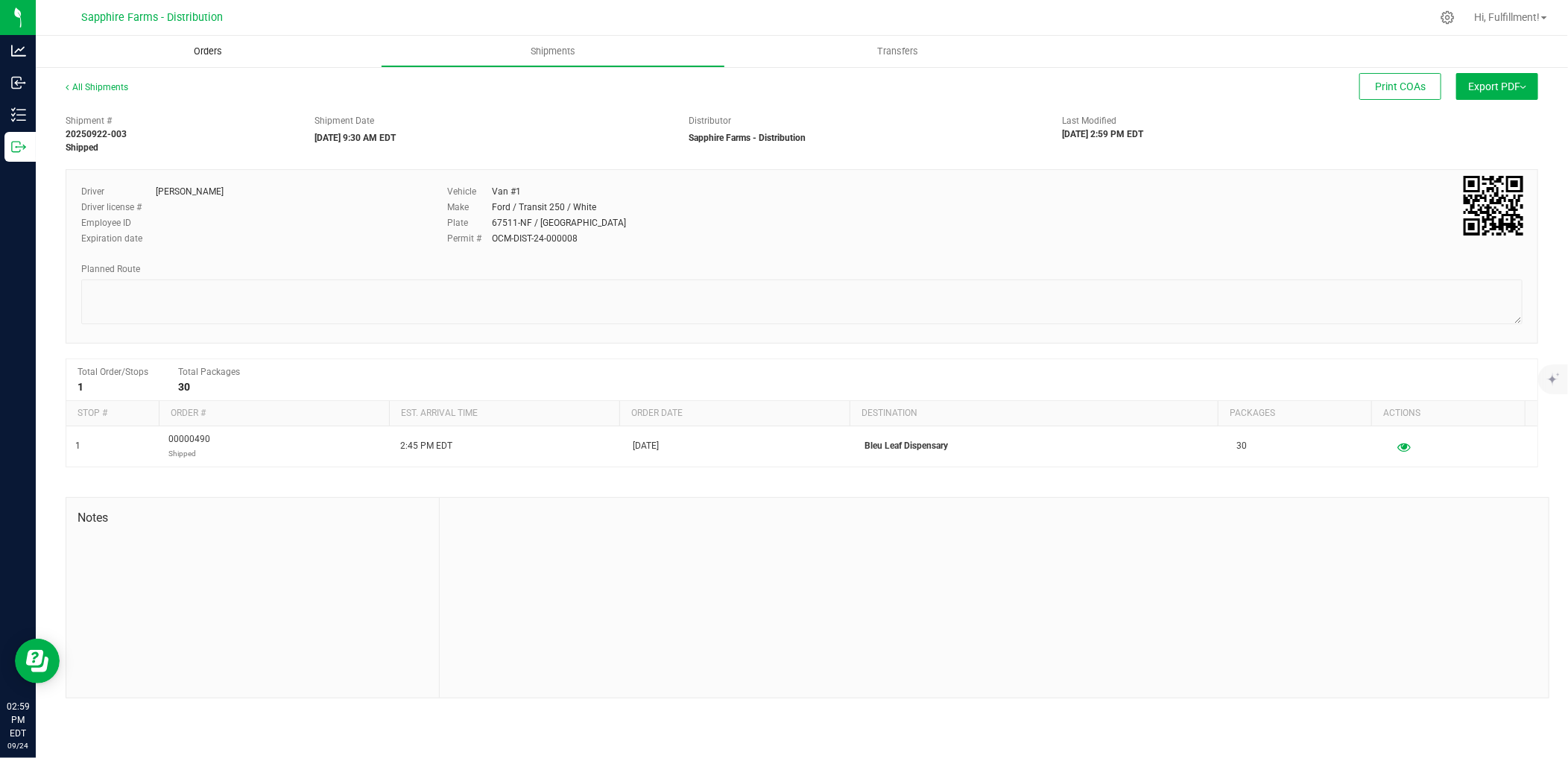
click at [204, 50] on span "Orders" at bounding box center [208, 52] width 69 height 13
